Goal: Find contact information: Find contact information

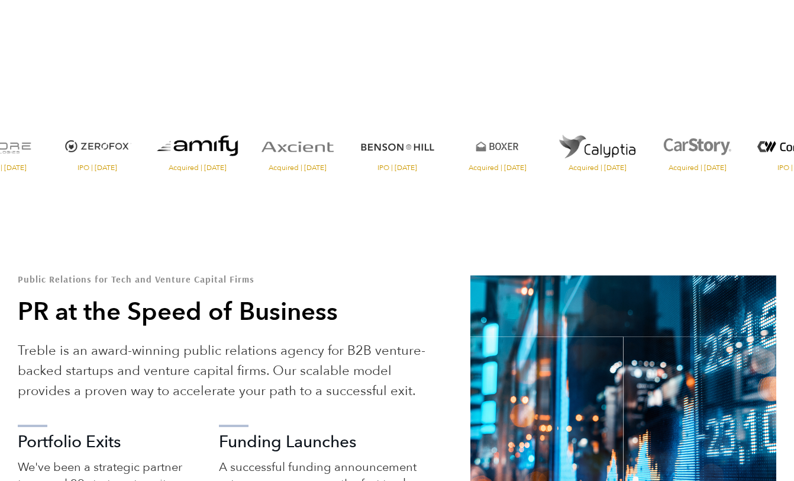
scroll to position [297, 0]
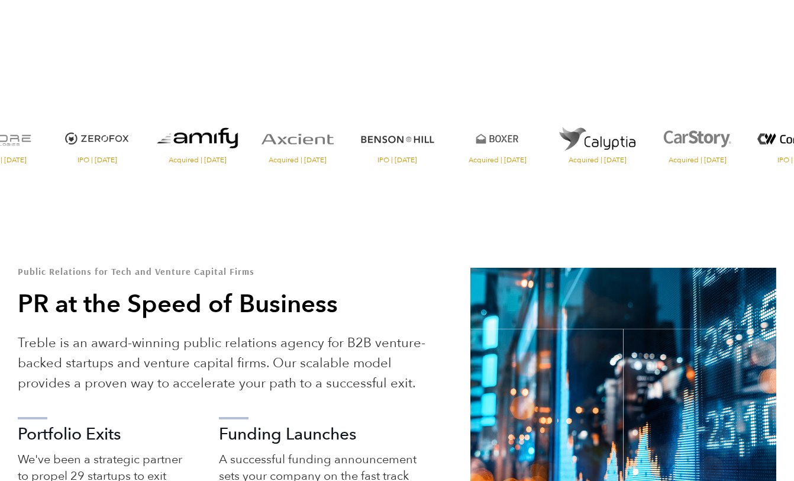
click at [623, 148] on img "Visit the website" at bounding box center [597, 138] width 94 height 41
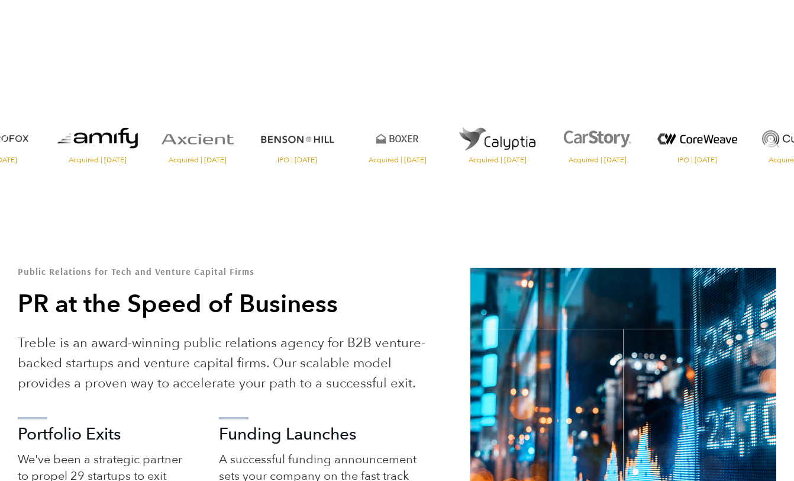
scroll to position [296, 0]
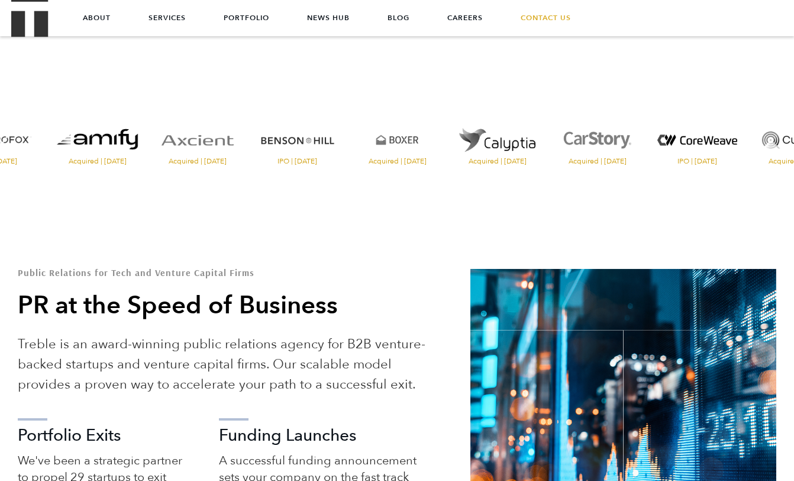
click at [120, 147] on img "Visit the website" at bounding box center [97, 140] width 94 height 41
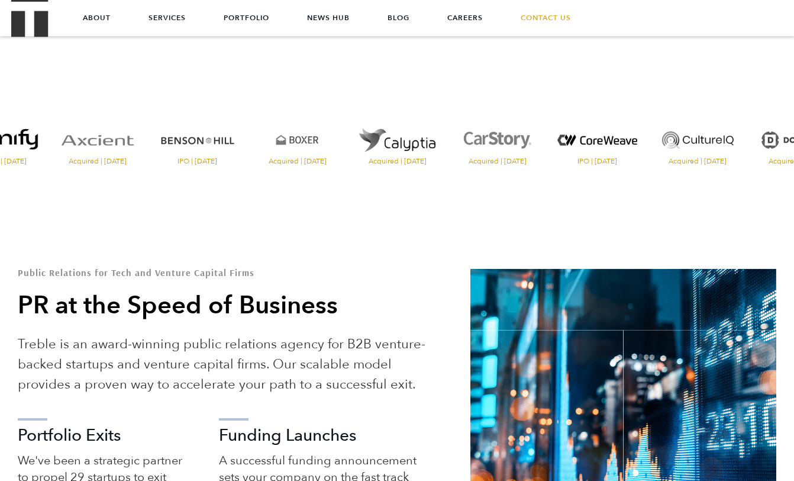
click at [110, 144] on img "Visit the Axcient website" at bounding box center [97, 140] width 94 height 41
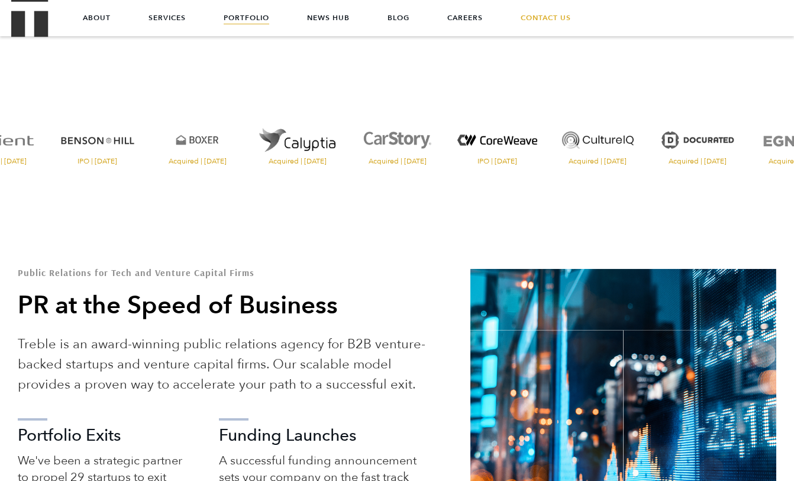
click at [260, 17] on link "Portfolio" at bounding box center [247, 18] width 46 height 36
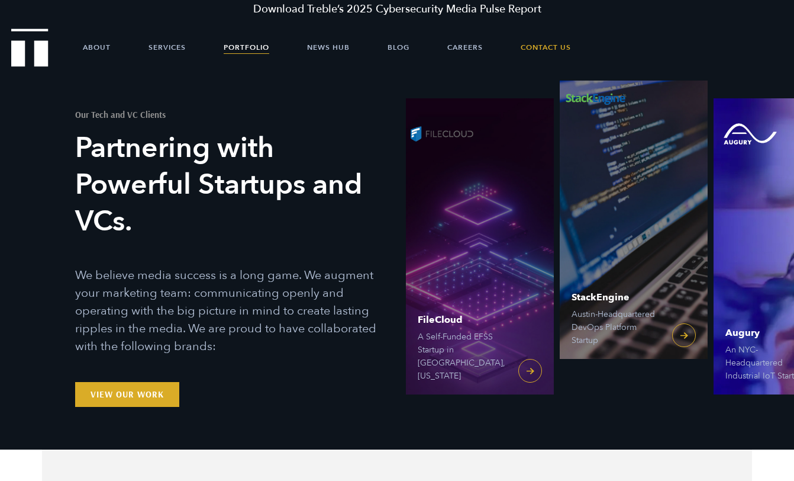
scroll to position [3, 0]
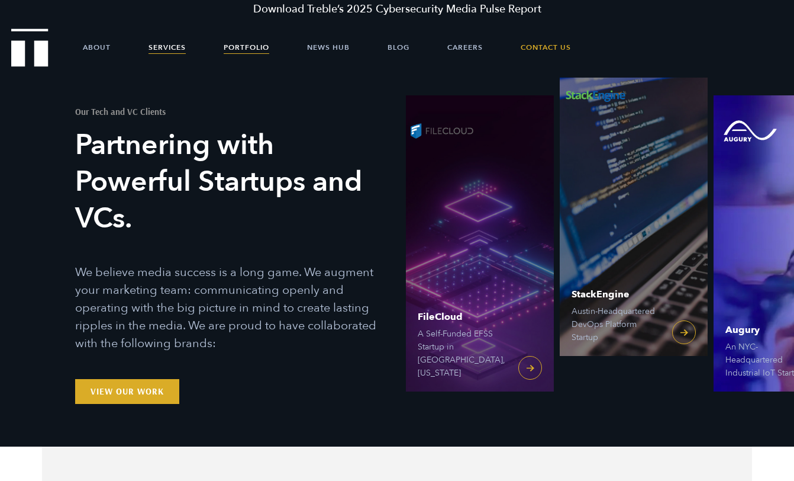
click at [170, 43] on link "Services" at bounding box center [167, 48] width 37 height 36
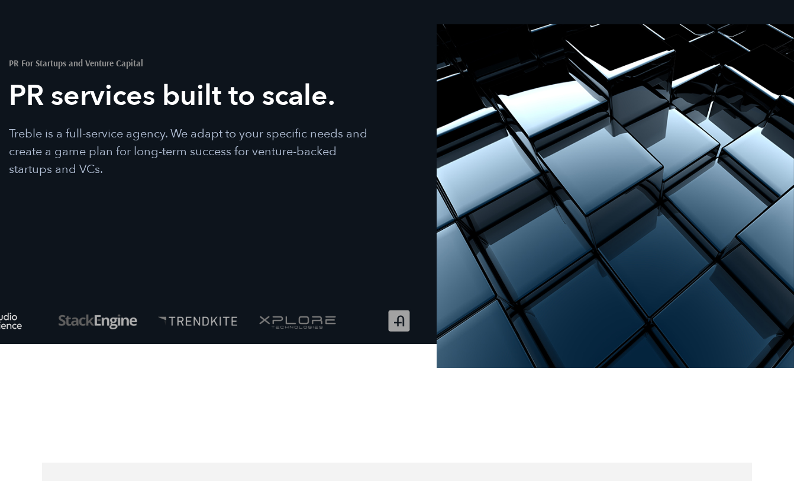
scroll to position [86, 0]
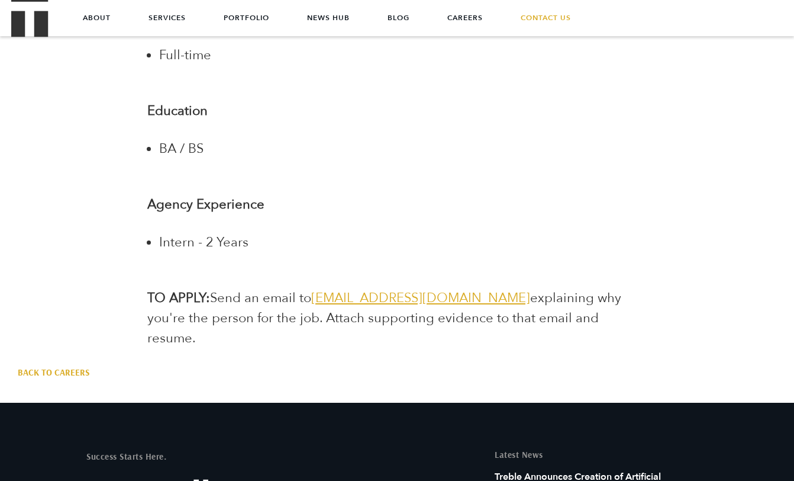
scroll to position [2357, 0]
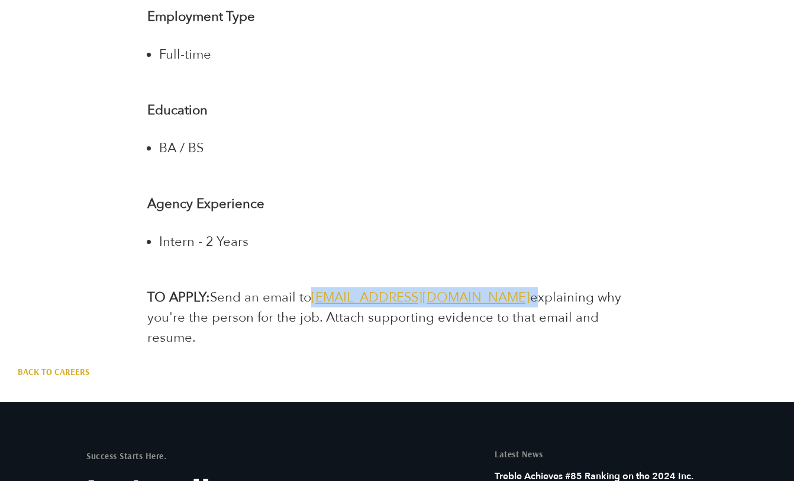
drag, startPoint x: 475, startPoint y: 260, endPoint x: 315, endPoint y: 262, distance: 159.8
click at [315, 287] on p "TO APPLY: Send an email to [EMAIL_ADDRESS][DOMAIN_NAME] explaining why you're t…" at bounding box center [397, 317] width 500 height 60
copy p "[EMAIL_ADDRESS][DOMAIN_NAME]"
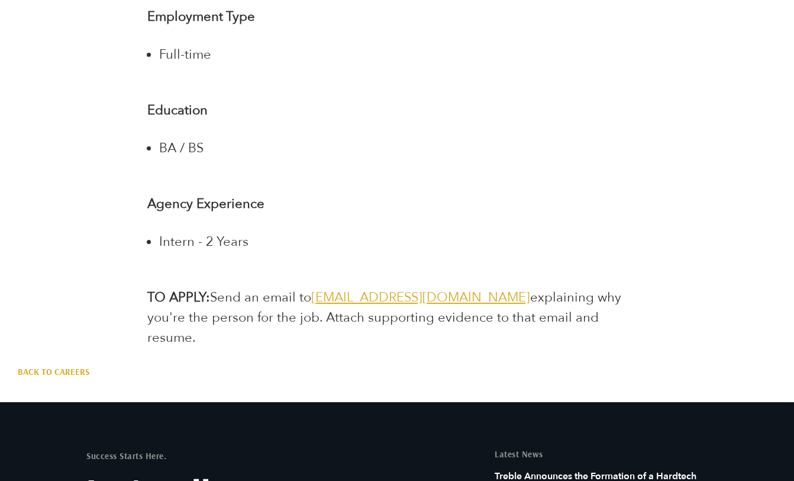
click at [404, 194] on p "Agency Experience" at bounding box center [397, 204] width 500 height 20
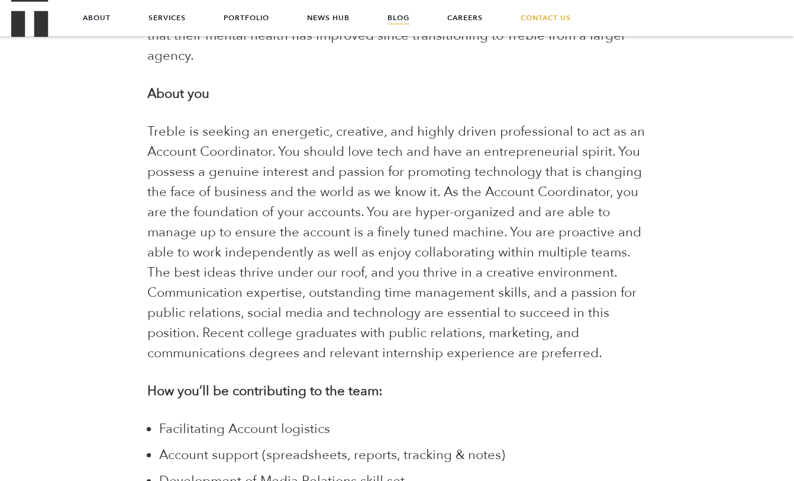
scroll to position [593, 0]
